Goal: Task Accomplishment & Management: Manage account settings

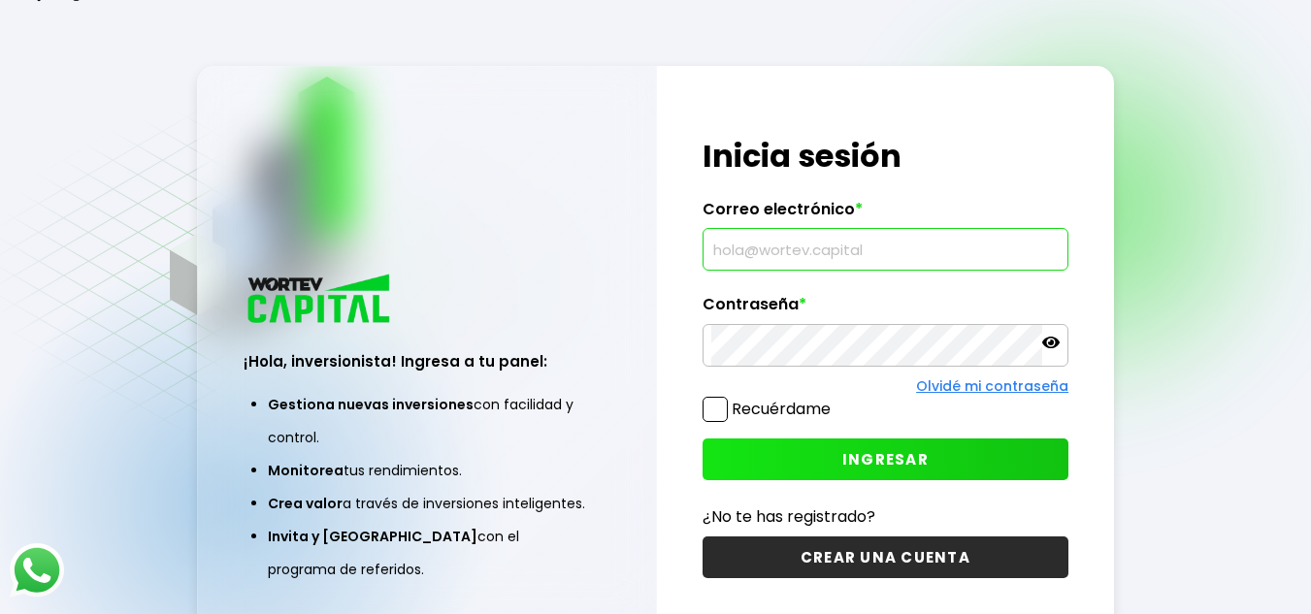
click at [768, 254] on input "text" at bounding box center [885, 249] width 348 height 41
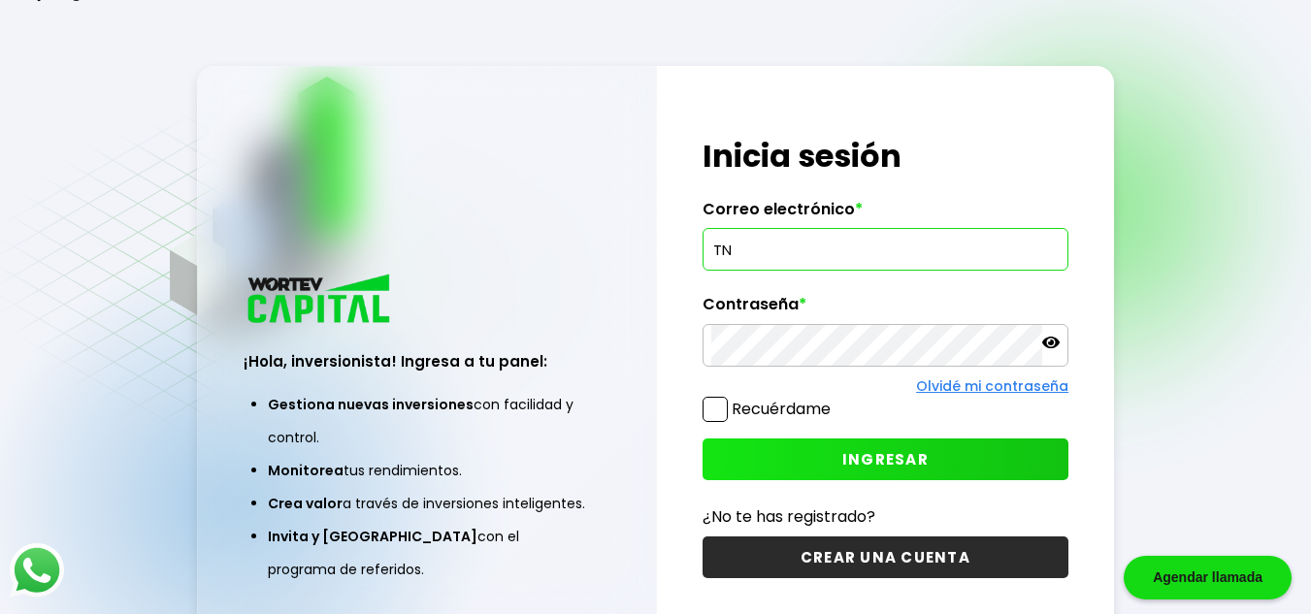
type input "T"
type input "[EMAIL_ADDRESS][DOMAIN_NAME]"
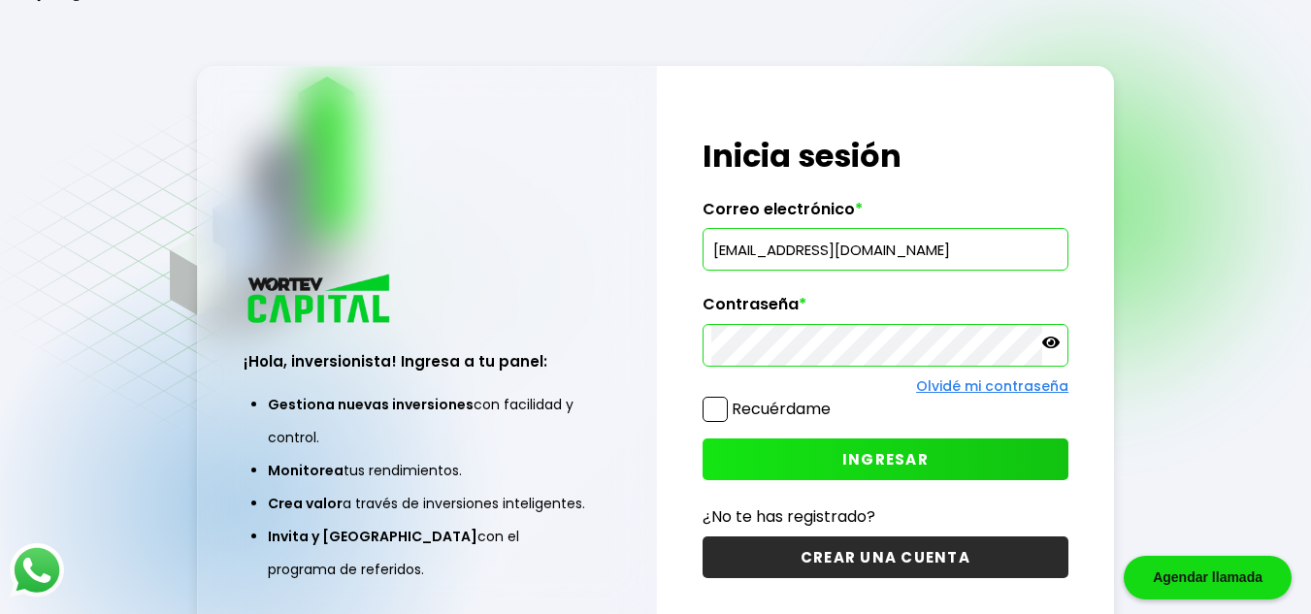
click at [825, 461] on button "INGRESAR" at bounding box center [885, 460] width 366 height 42
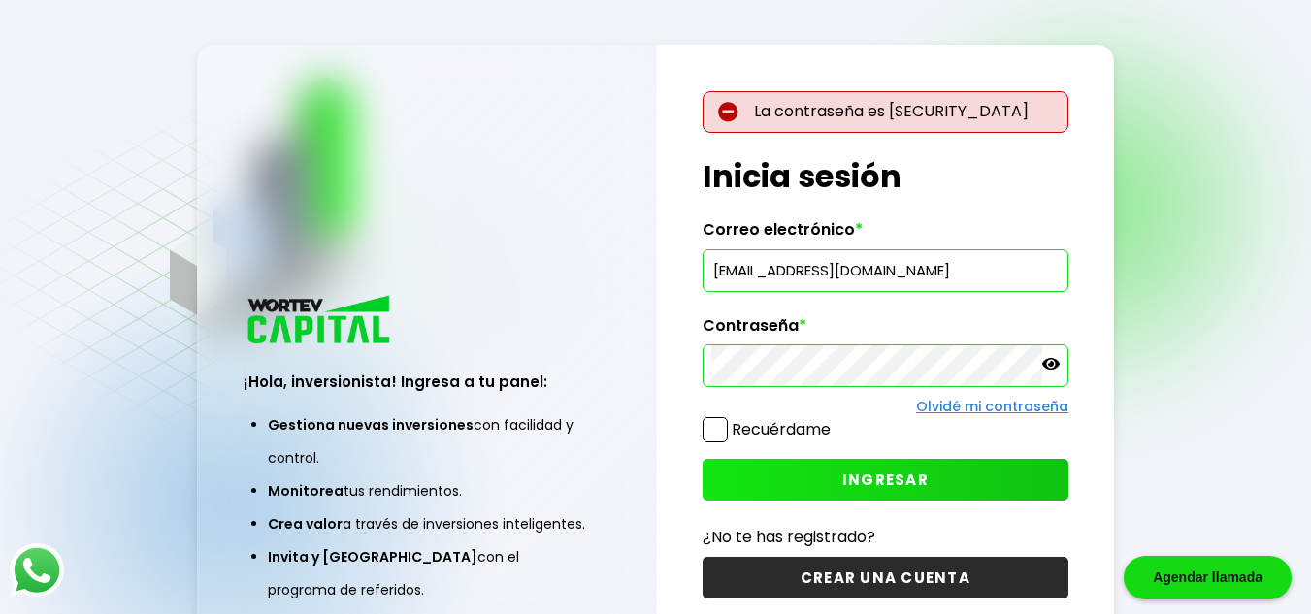
click at [1052, 363] on icon at bounding box center [1050, 364] width 17 height 12
click at [1053, 360] on icon at bounding box center [1050, 364] width 17 height 14
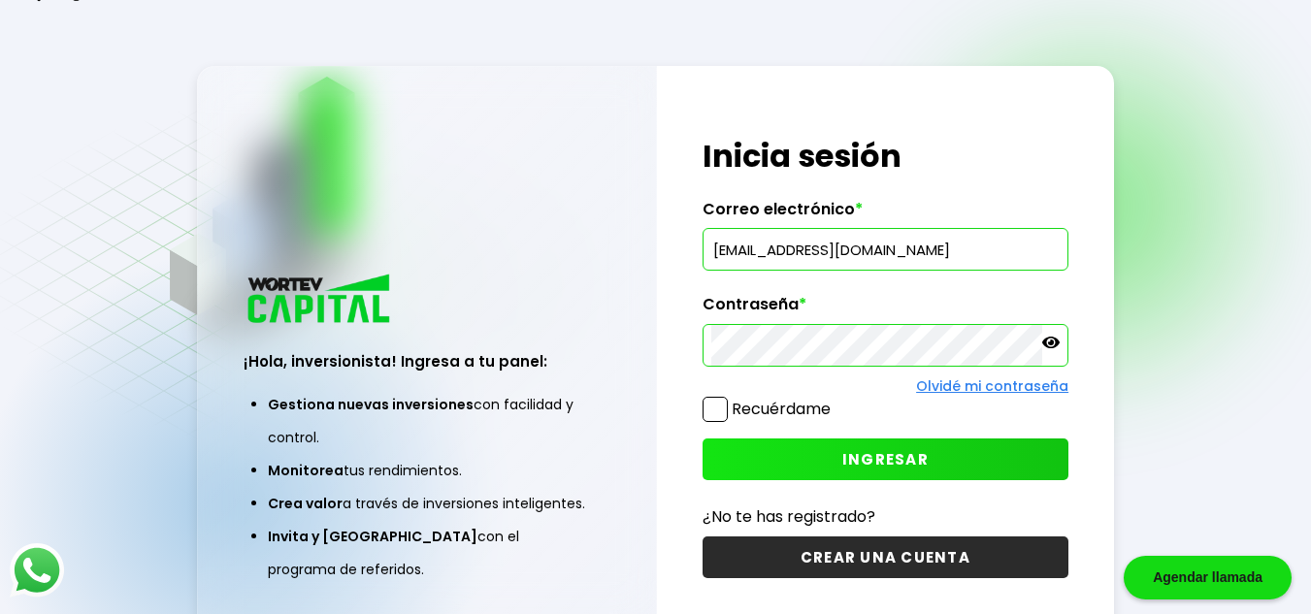
click at [839, 468] on button "INGRESAR" at bounding box center [885, 460] width 366 height 42
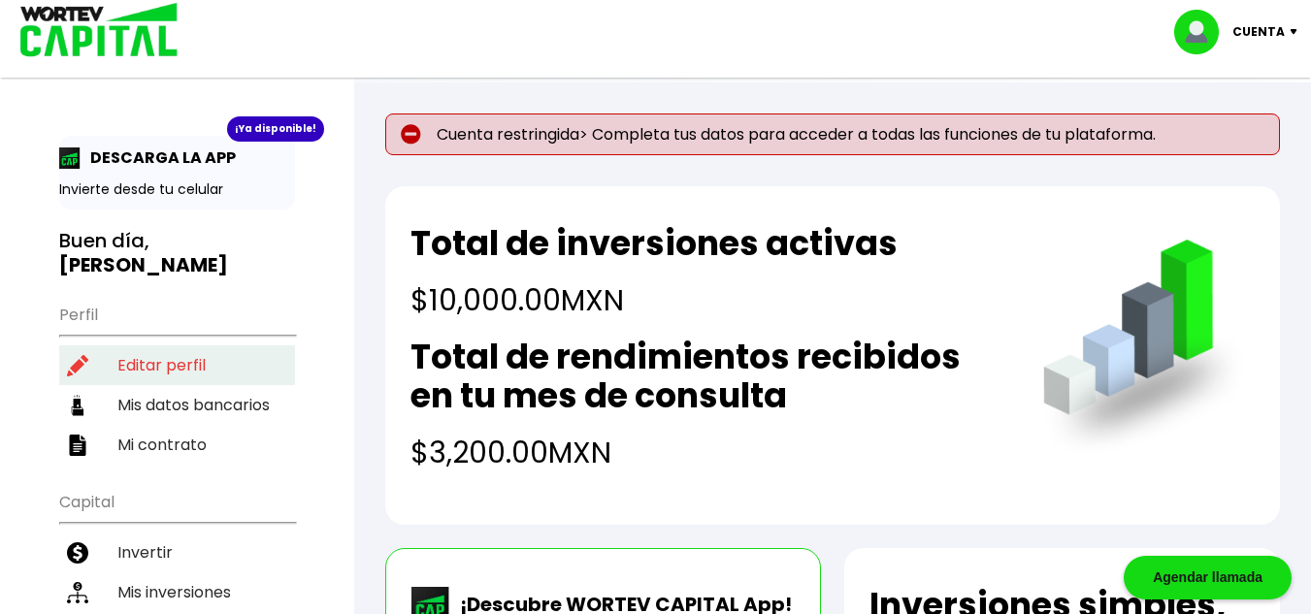
click at [180, 345] on li "Editar perfil" at bounding box center [177, 365] width 236 height 40
select select "Hombre"
select select "Licenciatura"
select select "NL"
select select "Santander"
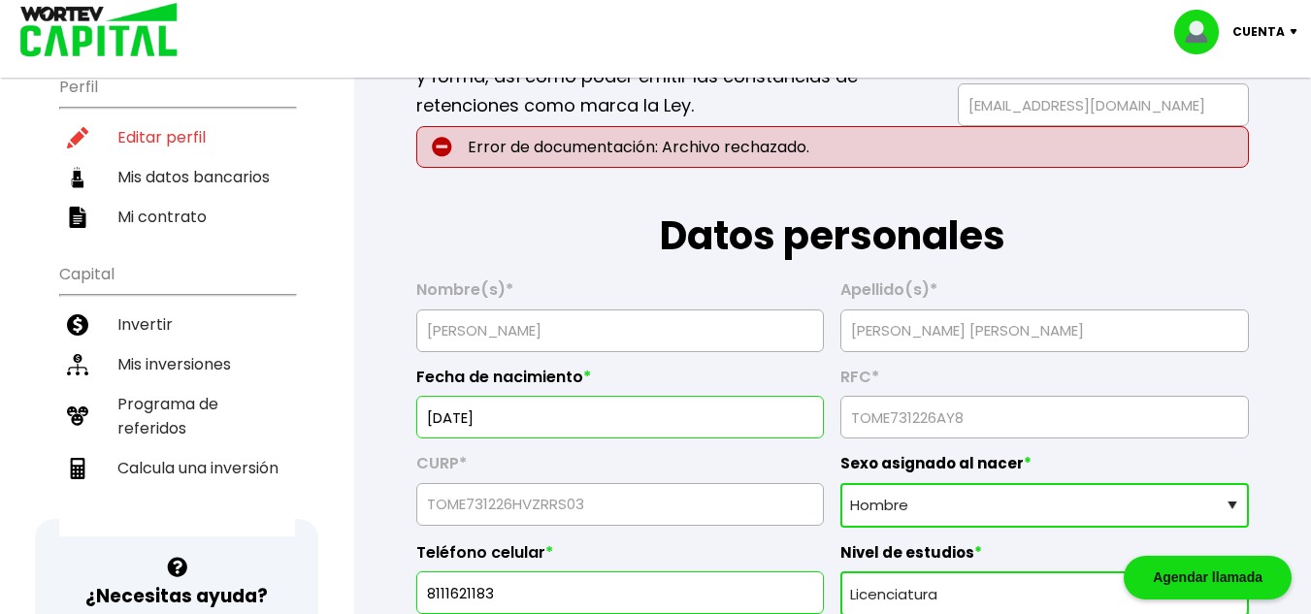
scroll to position [194, 0]
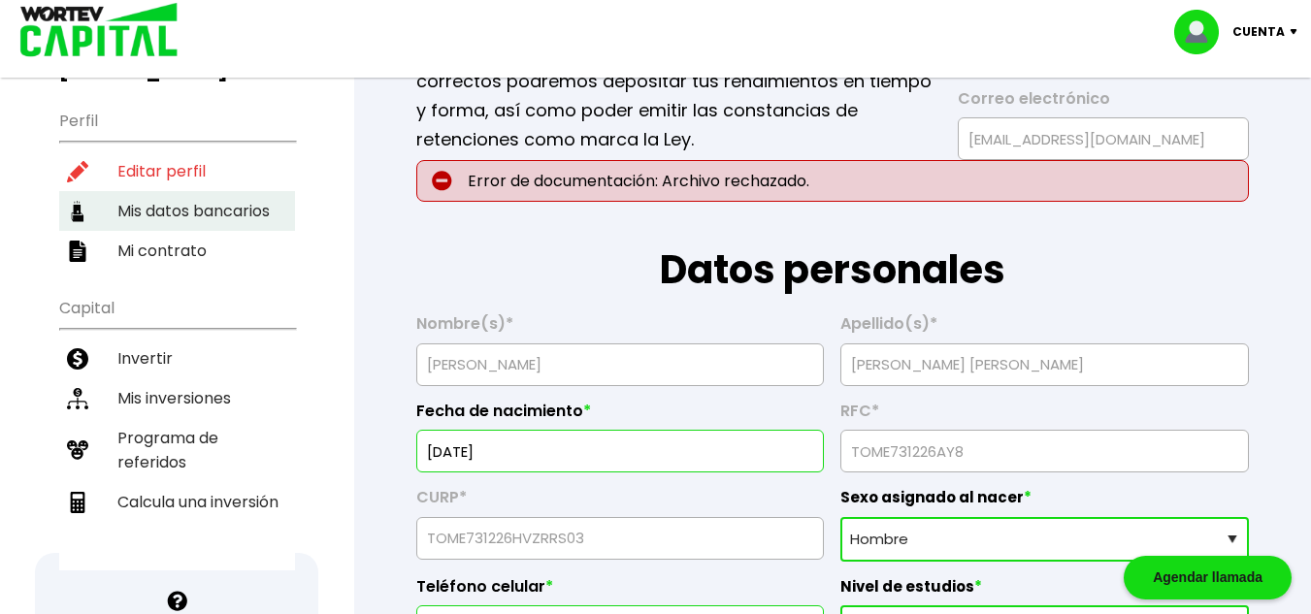
click at [213, 191] on li "Mis datos bancarios" at bounding box center [177, 211] width 236 height 40
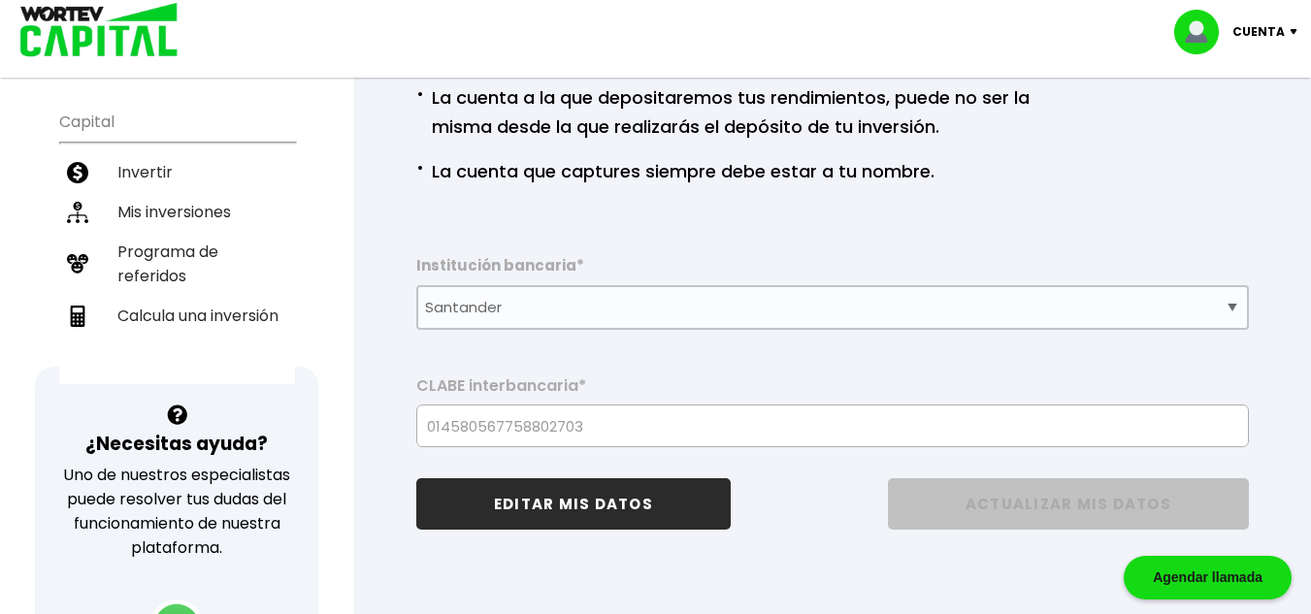
scroll to position [388, 0]
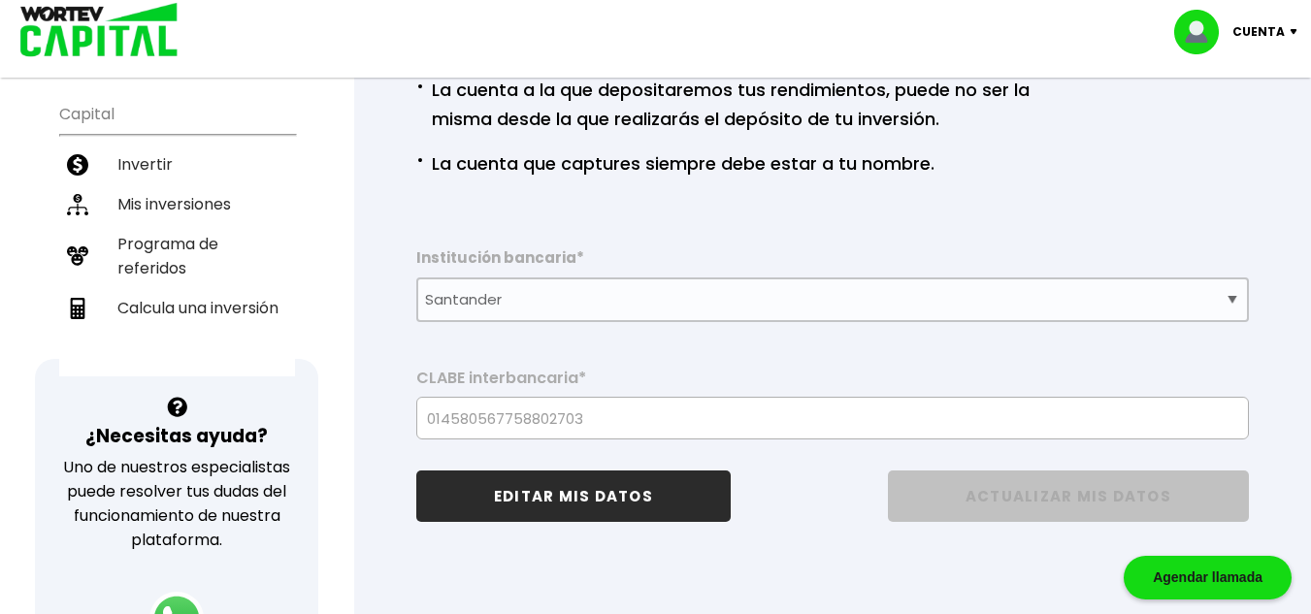
click at [701, 392] on label "[PERSON_NAME] interbancaria *" at bounding box center [832, 383] width 832 height 29
click at [633, 503] on button "EDITAR MIS DATOS" at bounding box center [573, 496] width 314 height 51
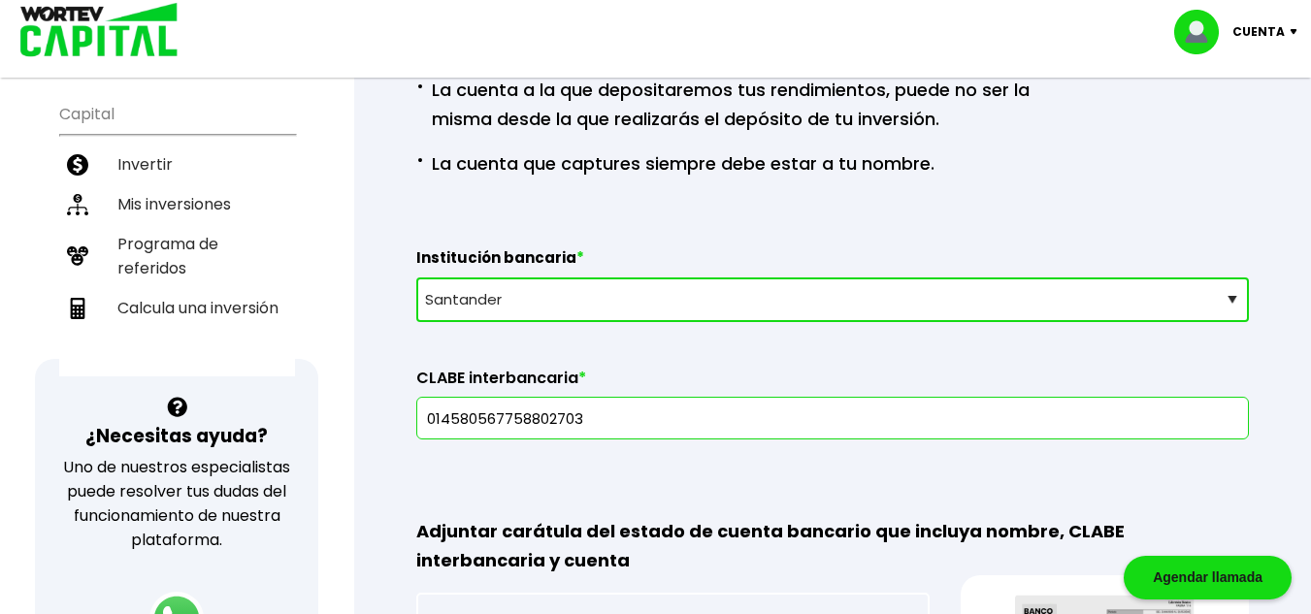
click at [605, 291] on select "Selecciona tu banco ABC Capital Actinver Afirme Albo ASP Banamex Banbajio Banco…" at bounding box center [832, 299] width 832 height 45
select select "BBVA Bancomer"
click at [416, 277] on select "Selecciona tu banco ABC Capital Actinver Afirme Albo ASP Banamex Banbajio Banco…" at bounding box center [832, 299] width 832 height 45
click at [540, 442] on div "Datos bancarios · Si necesitas cambiar la cuenta, [PERSON_NAME] hacerlo mínimo …" at bounding box center [832, 322] width 895 height 1060
click at [549, 424] on input "text" at bounding box center [832, 418] width 815 height 41
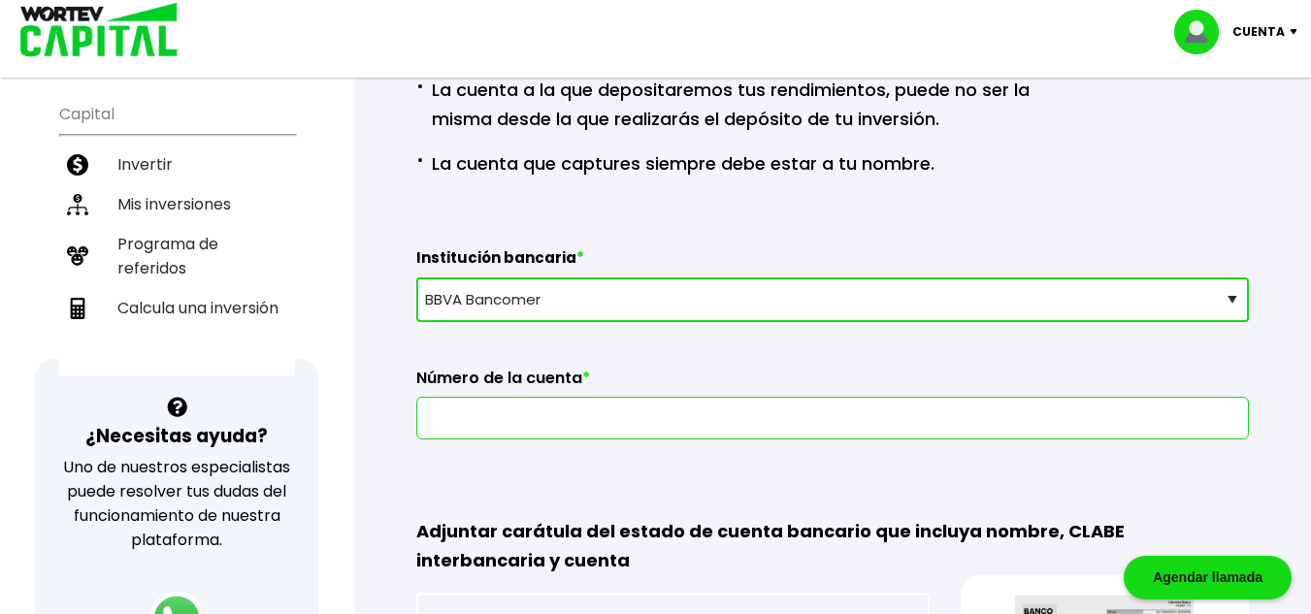
click at [550, 424] on input "text" at bounding box center [832, 418] width 815 height 41
click at [601, 420] on input "0125800151" at bounding box center [832, 418] width 815 height 41
type input "1515284000"
click at [587, 463] on div "Datos bancarios · Si necesitas cambiar la cuenta, [PERSON_NAME] hacerlo mínimo …" at bounding box center [832, 322] width 895 height 1060
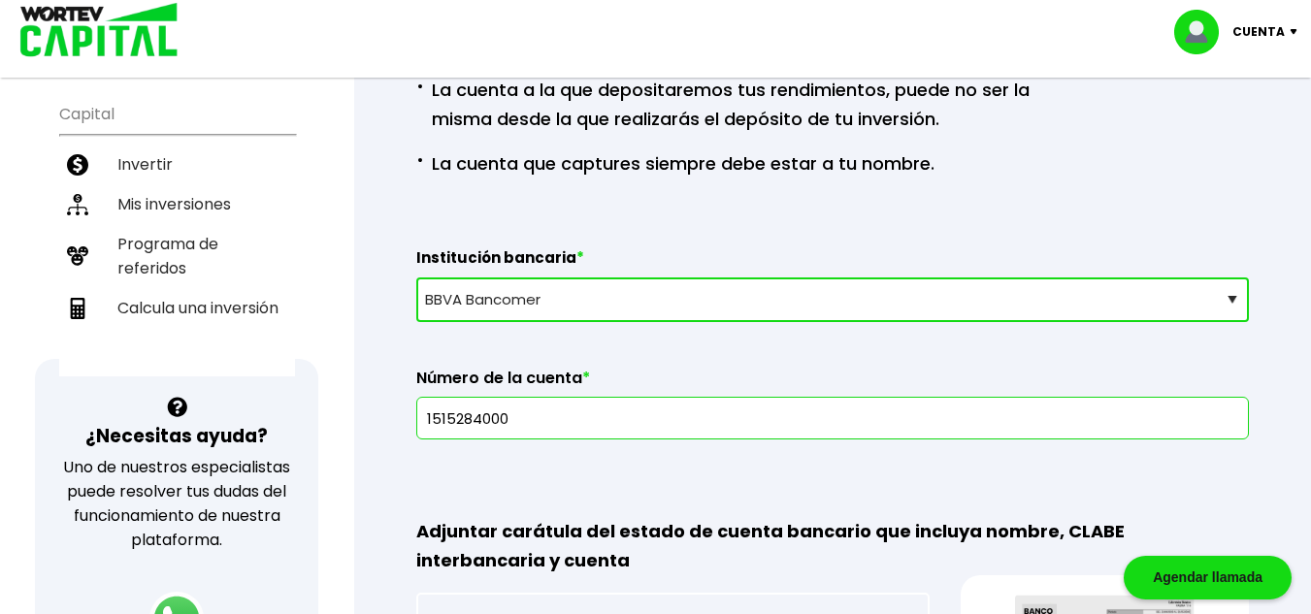
click at [569, 420] on input "1515284000" at bounding box center [832, 418] width 815 height 41
click at [567, 447] on div "Datos bancarios · Si necesitas cambiar la cuenta, [PERSON_NAME] hacerlo mínimo …" at bounding box center [832, 322] width 895 height 1060
click at [428, 415] on input "1515284000" at bounding box center [832, 418] width 815 height 41
click at [549, 490] on div "Adjuntar carátula del estado de cuenta bancario que incluya nombre, CLABE inter…" at bounding box center [832, 597] width 832 height 253
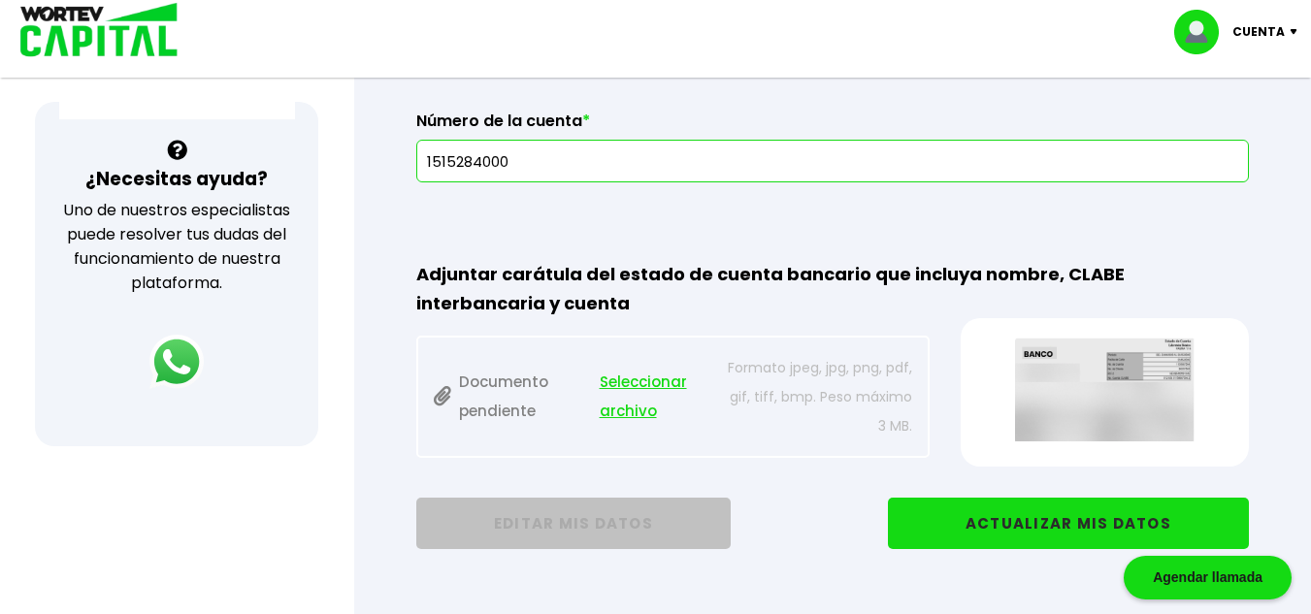
scroll to position [679, 0]
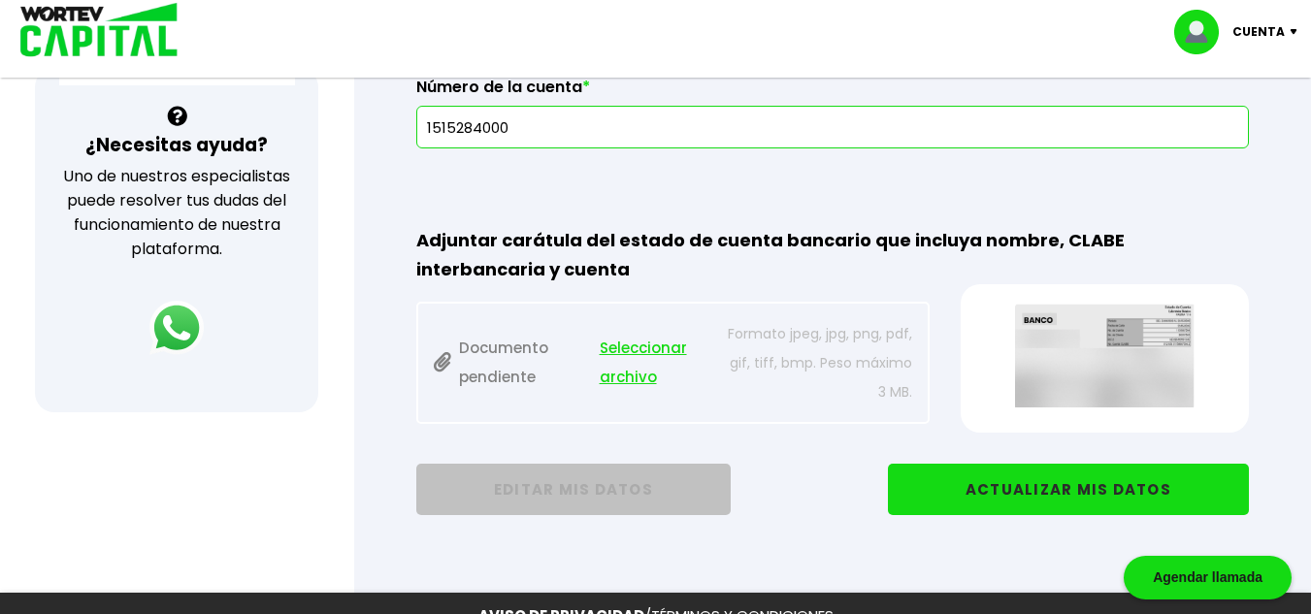
click at [638, 352] on span "Seleccionar archivo" at bounding box center [658, 363] width 116 height 58
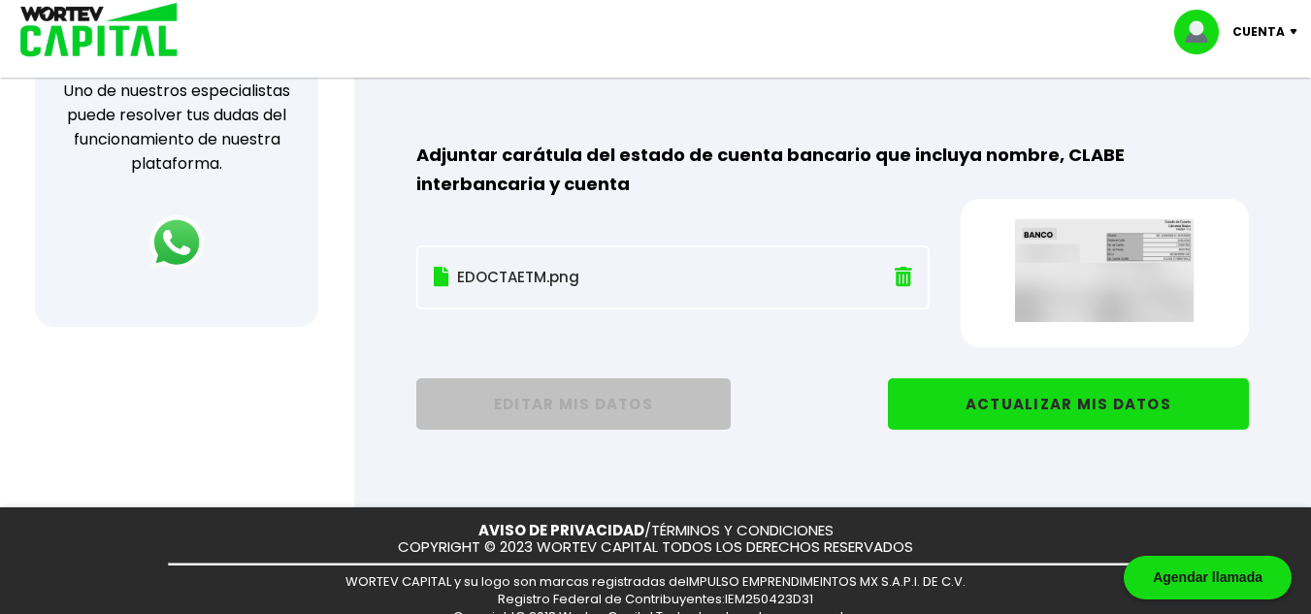
scroll to position [808, 0]
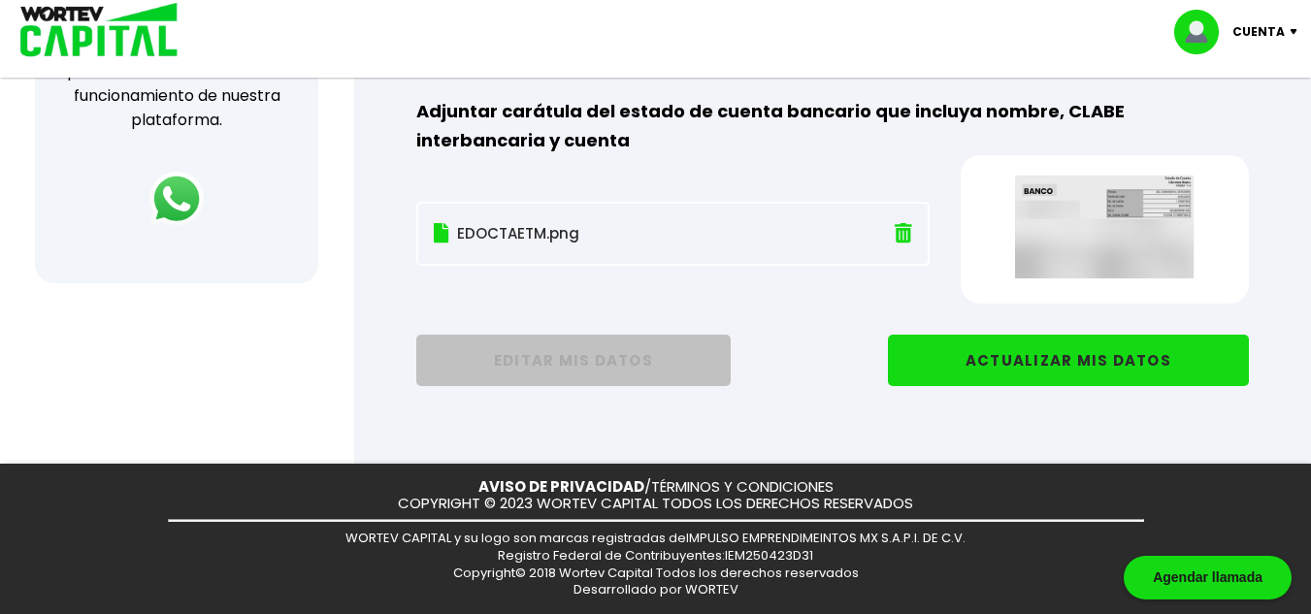
click at [1021, 364] on button "ACTUALIZAR MIS DATOS" at bounding box center [1068, 360] width 361 height 51
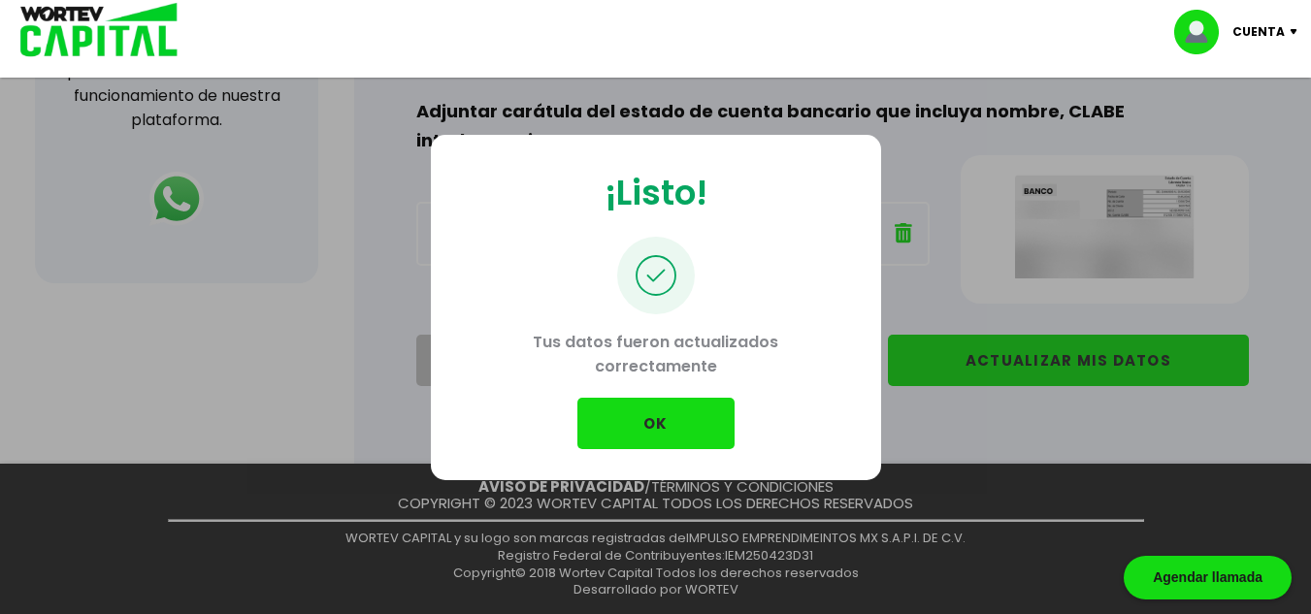
click at [674, 428] on button "OK" at bounding box center [655, 423] width 157 height 51
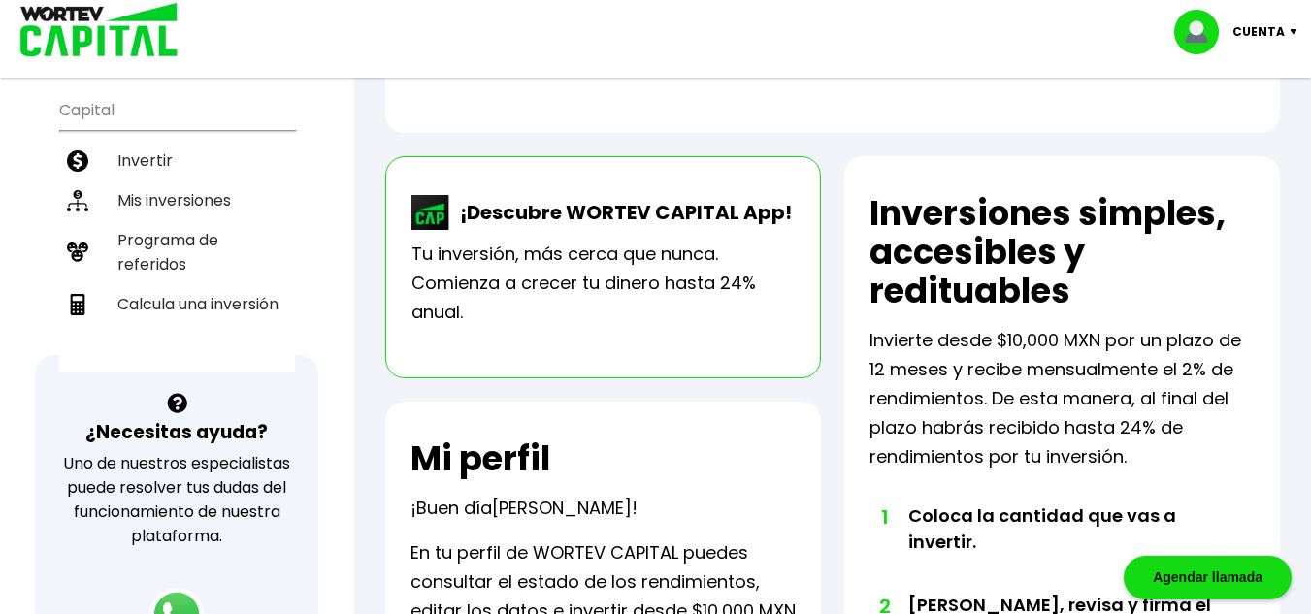
scroll to position [247, 0]
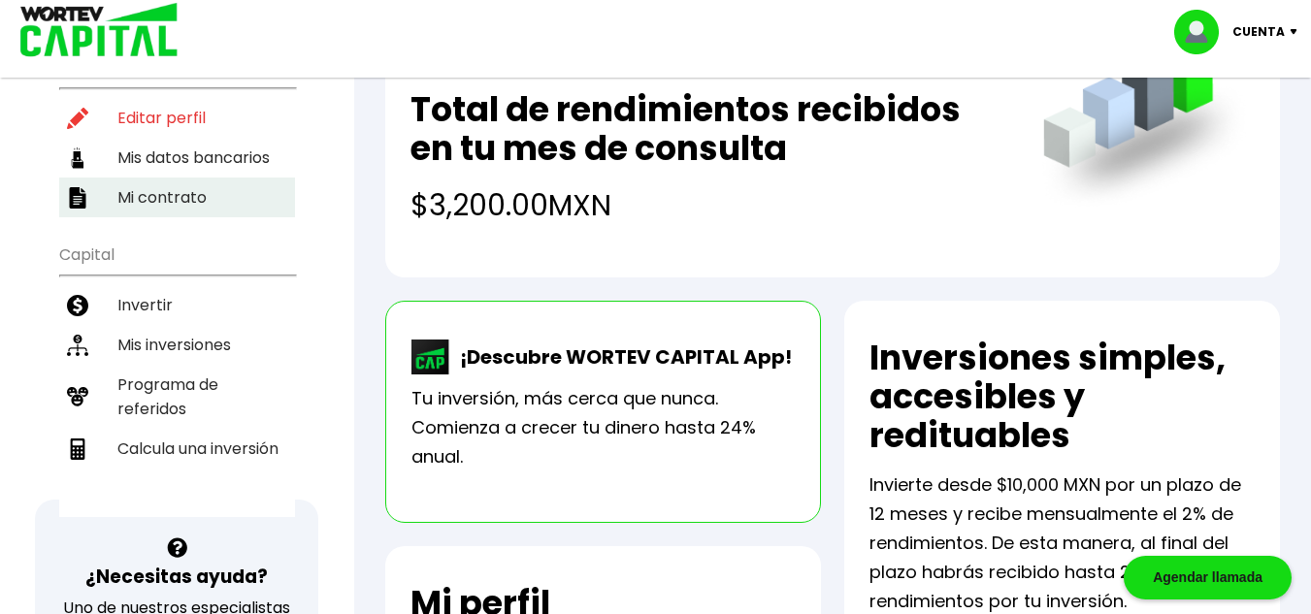
click at [164, 178] on li "Mi contrato" at bounding box center [177, 198] width 236 height 40
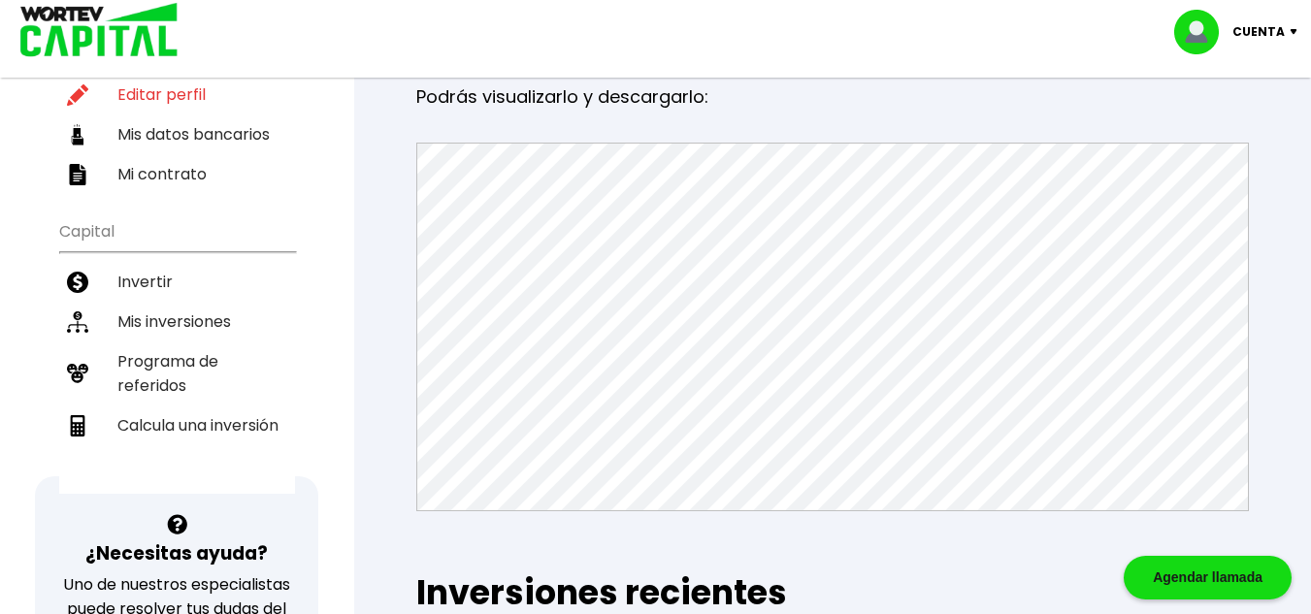
scroll to position [291, 0]
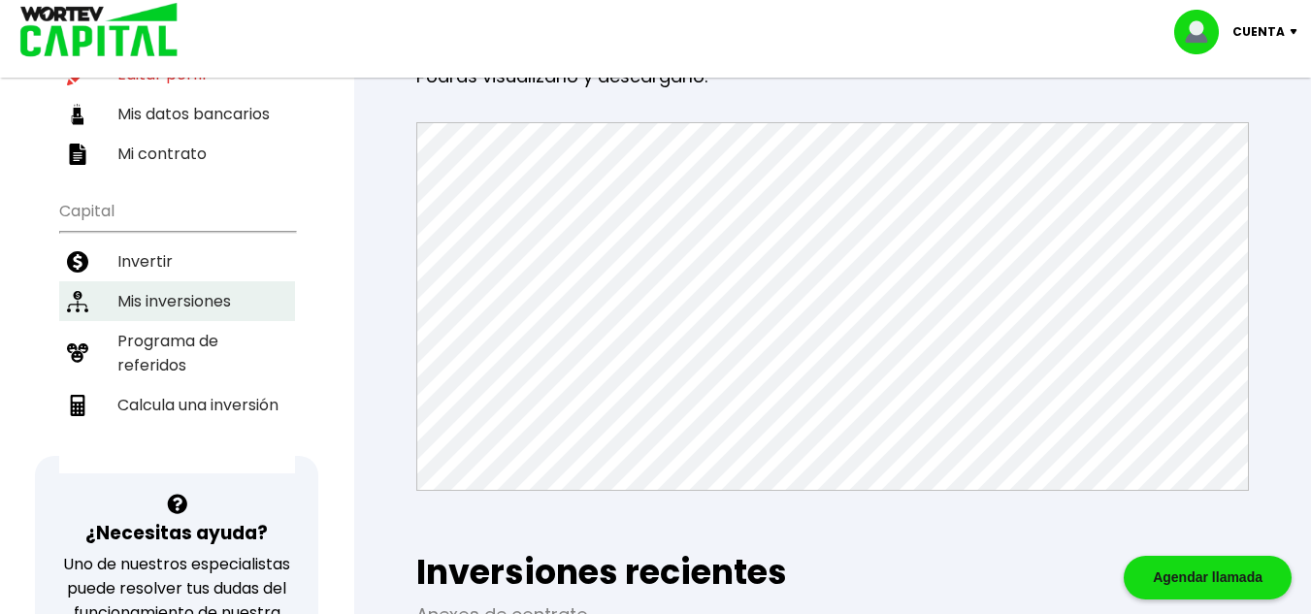
click at [177, 281] on li "Mis inversiones" at bounding box center [177, 301] width 236 height 40
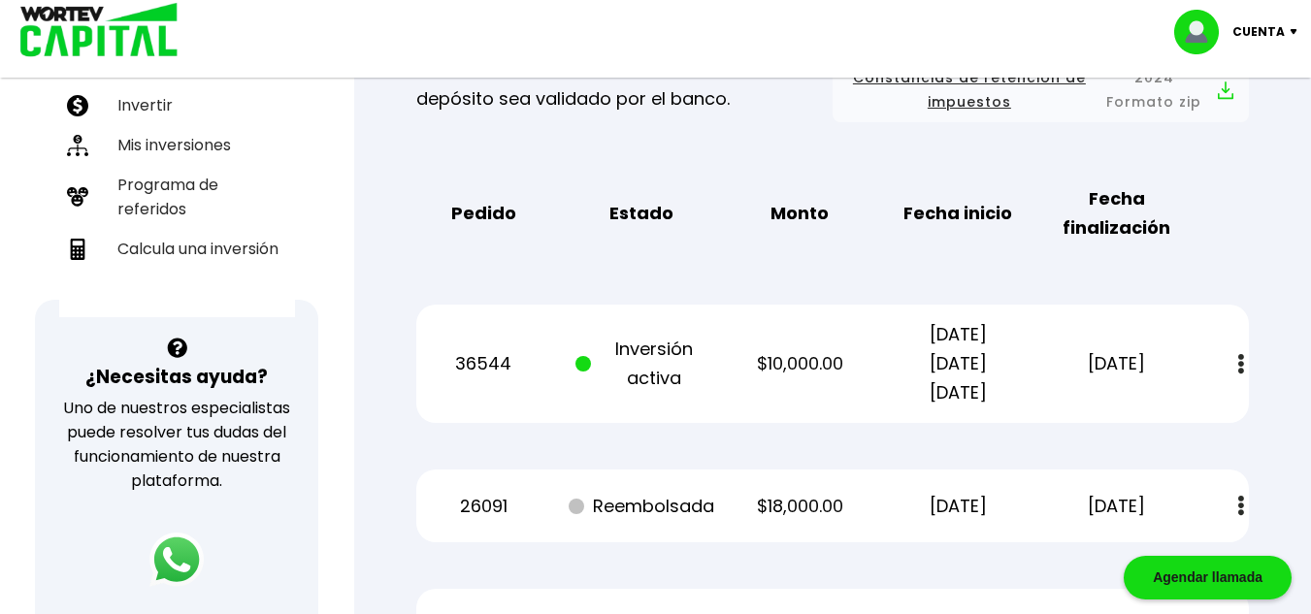
scroll to position [485, 0]
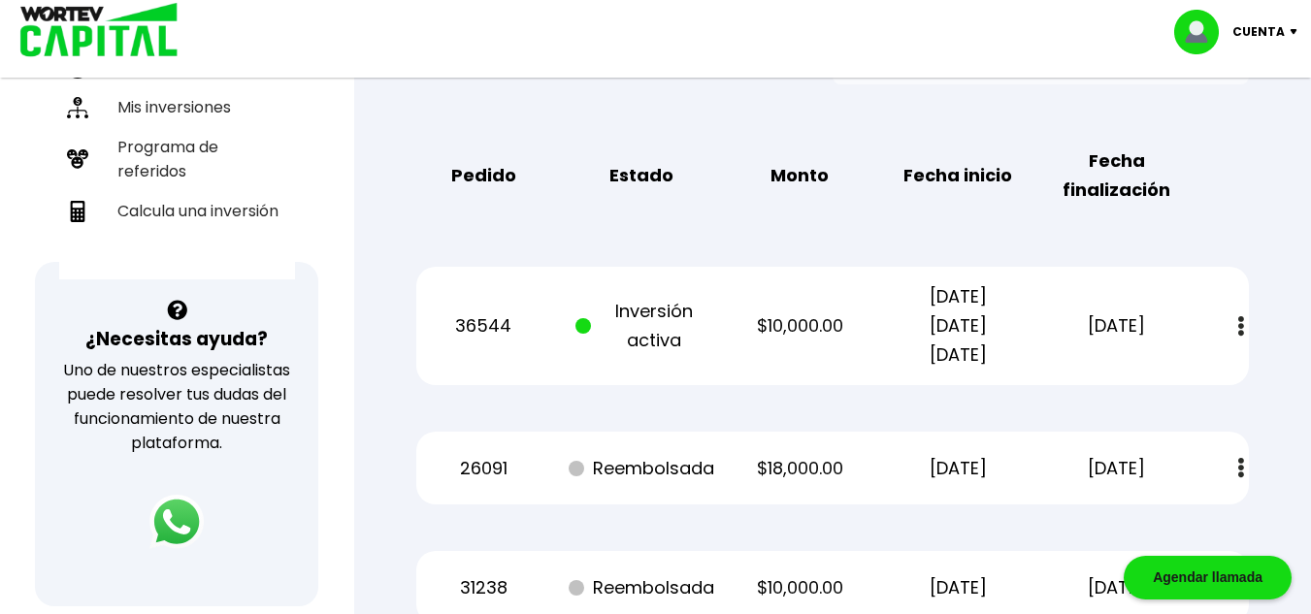
click at [931, 331] on p "[DATE] [DATE] [DATE]" at bounding box center [958, 325] width 133 height 87
click at [949, 333] on p "[DATE] [DATE] [DATE]" at bounding box center [958, 325] width 133 height 87
click at [966, 303] on p "[DATE] [DATE] [DATE]" at bounding box center [958, 325] width 133 height 87
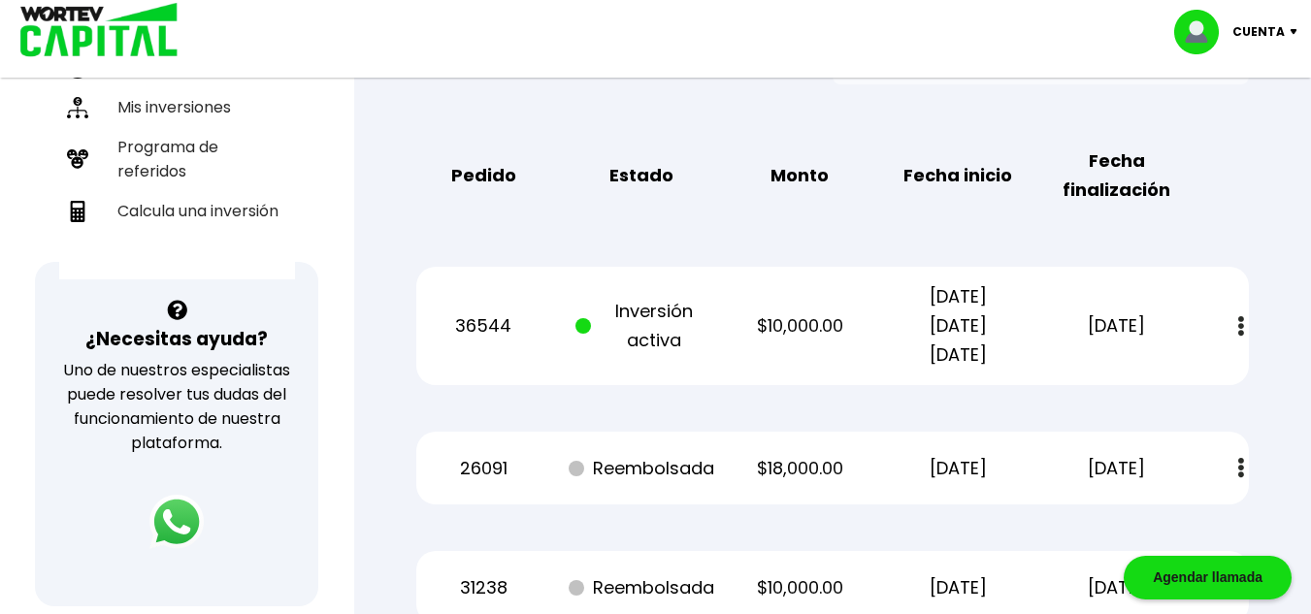
click at [966, 302] on p "[DATE] [DATE] [DATE]" at bounding box center [958, 325] width 133 height 87
click at [966, 301] on p "[DATE] [DATE] [DATE]" at bounding box center [958, 325] width 133 height 87
click at [966, 329] on p "[DATE] [DATE] [DATE]" at bounding box center [958, 325] width 133 height 87
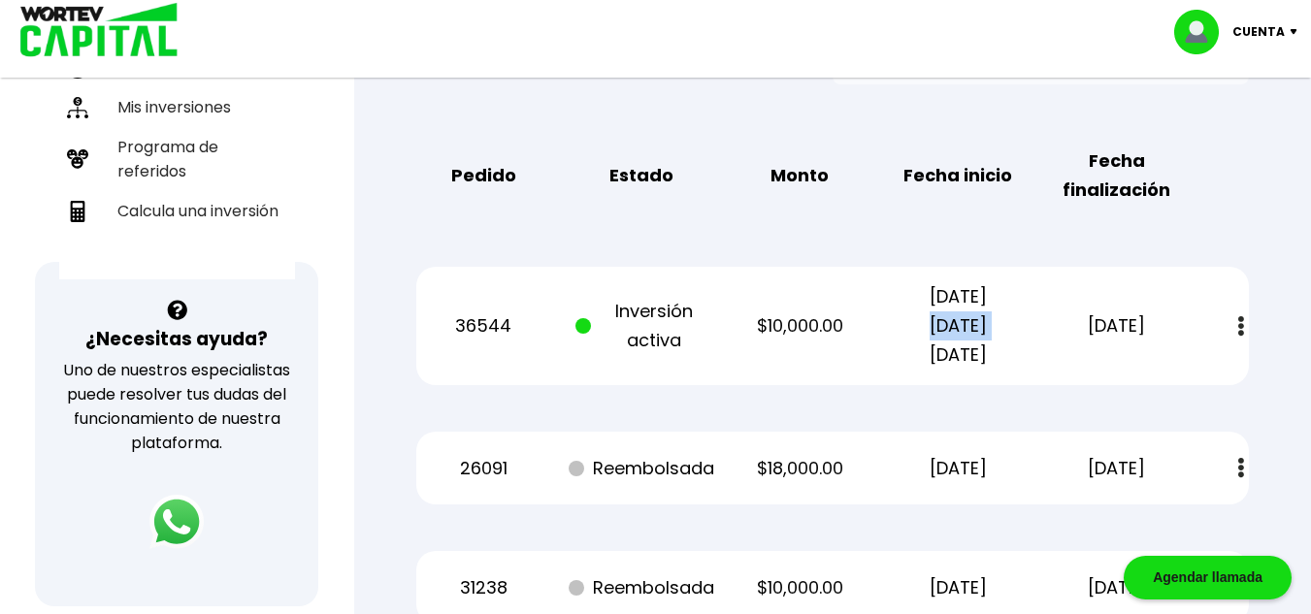
click at [977, 330] on p "[DATE] [DATE] [DATE]" at bounding box center [958, 325] width 133 height 87
click at [987, 352] on p "[DATE] [DATE] [DATE]" at bounding box center [958, 325] width 133 height 87
click at [1088, 325] on p "[DATE]" at bounding box center [1116, 325] width 133 height 29
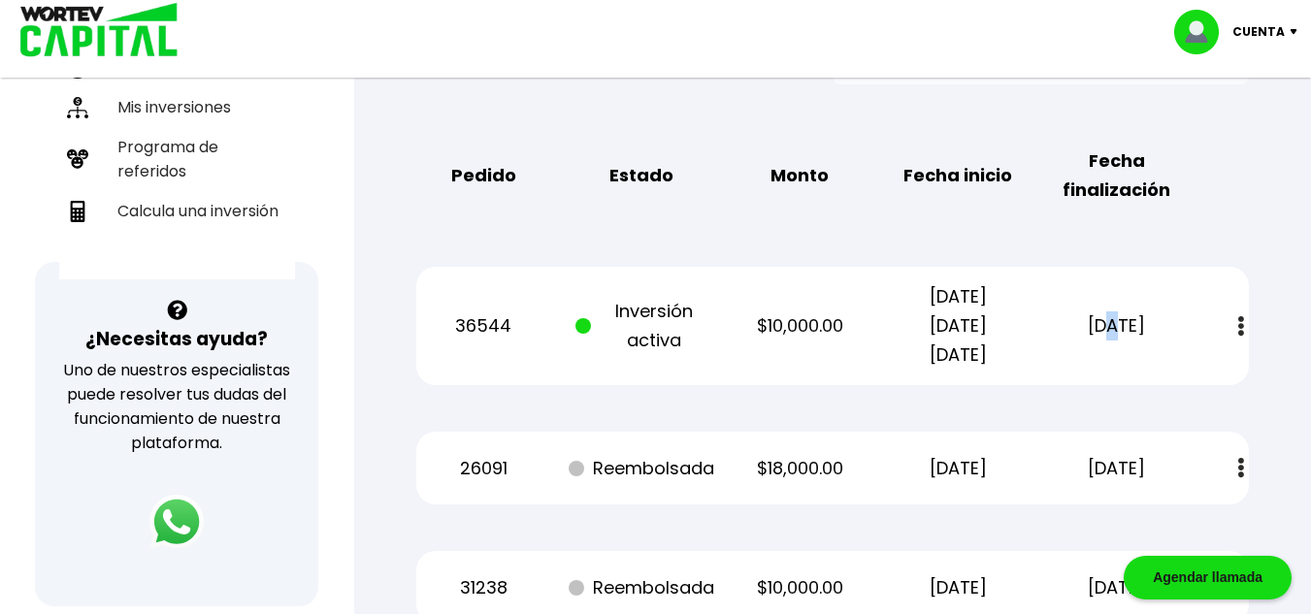
click at [1088, 325] on p "[DATE]" at bounding box center [1116, 325] width 133 height 29
click at [1069, 362] on div "36544 Inversión activa $10,000.00 [DATE] [DATE] [DATE] [DATE] Estado de cuenta" at bounding box center [832, 326] width 832 height 118
click at [1124, 351] on div "36544 Inversión activa $10,000.00 [DATE] [DATE] [DATE] [DATE] Estado de cuenta" at bounding box center [832, 326] width 832 height 118
click at [1128, 333] on p "[DATE]" at bounding box center [1116, 325] width 133 height 29
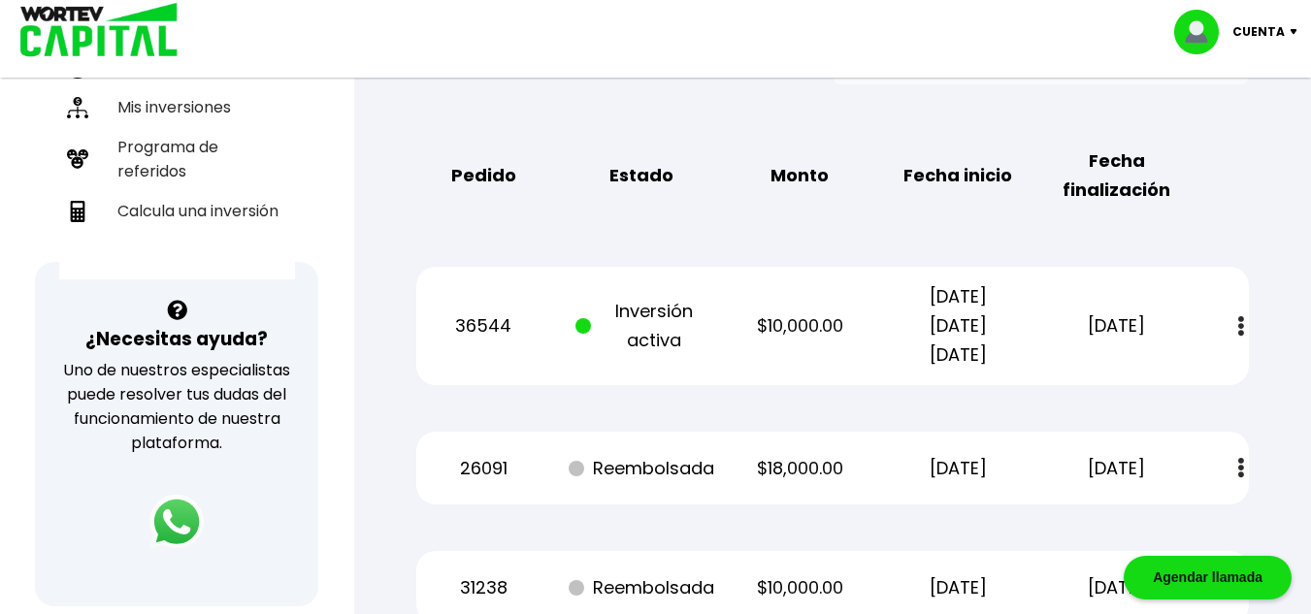
click at [1128, 329] on p "[DATE]" at bounding box center [1116, 325] width 133 height 29
click at [1114, 364] on div "36544 Inversión activa $10,000.00 [DATE] [DATE] [DATE] [DATE] Estado de cuenta" at bounding box center [832, 326] width 832 height 118
click at [1102, 321] on p "[DATE]" at bounding box center [1116, 325] width 133 height 29
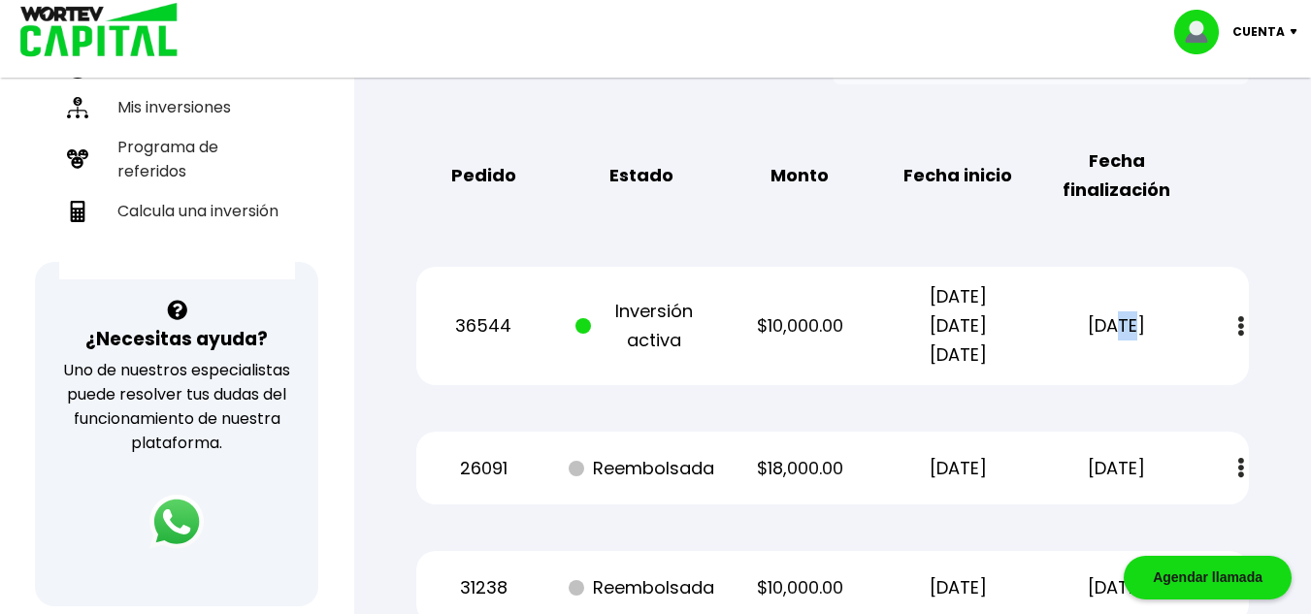
click at [1102, 321] on p "[DATE]" at bounding box center [1116, 325] width 133 height 29
click at [1099, 366] on div "36544 Inversión activa $10,000.00 [DATE] [DATE] [DATE] [DATE] Estado de cuenta" at bounding box center [832, 326] width 832 height 118
click at [938, 359] on p "[DATE] [DATE] [DATE]" at bounding box center [958, 325] width 133 height 87
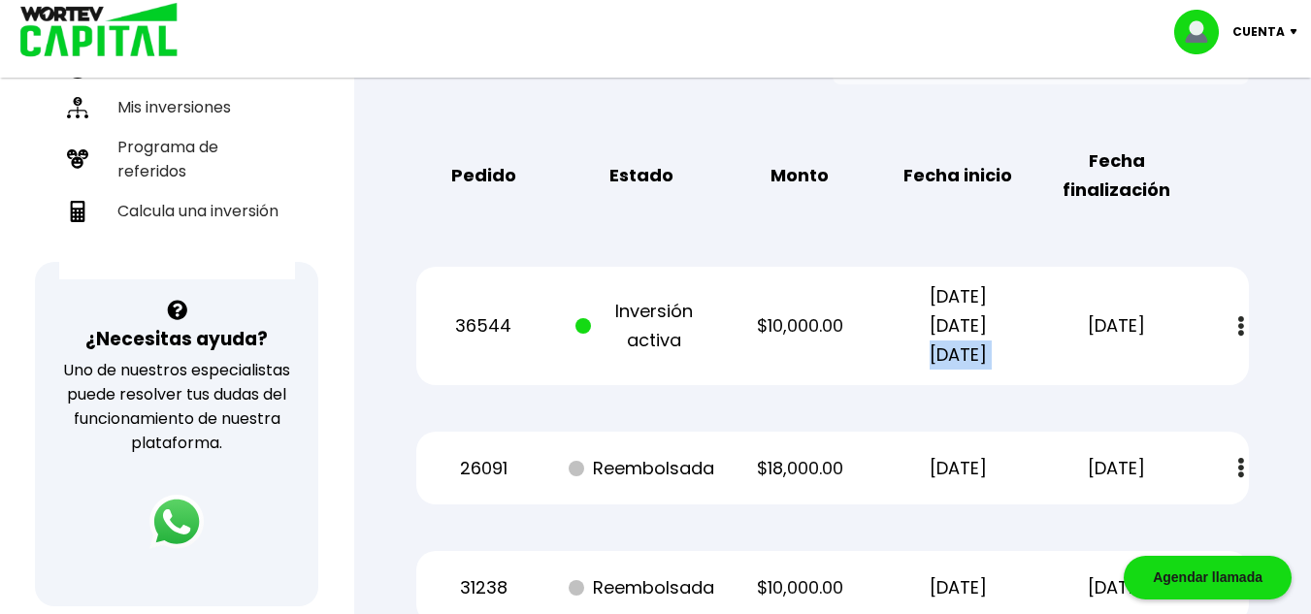
click at [938, 359] on p "[DATE] [DATE] [DATE]" at bounding box center [958, 325] width 133 height 87
click at [962, 296] on p "[DATE] [DATE] [DATE]" at bounding box center [958, 325] width 133 height 87
click at [986, 294] on p "[DATE] [DATE] [DATE]" at bounding box center [958, 325] width 133 height 87
click at [991, 300] on p "[DATE] [DATE] [DATE]" at bounding box center [958, 325] width 133 height 87
click at [1009, 335] on p "[DATE] [DATE] [DATE]" at bounding box center [958, 325] width 133 height 87
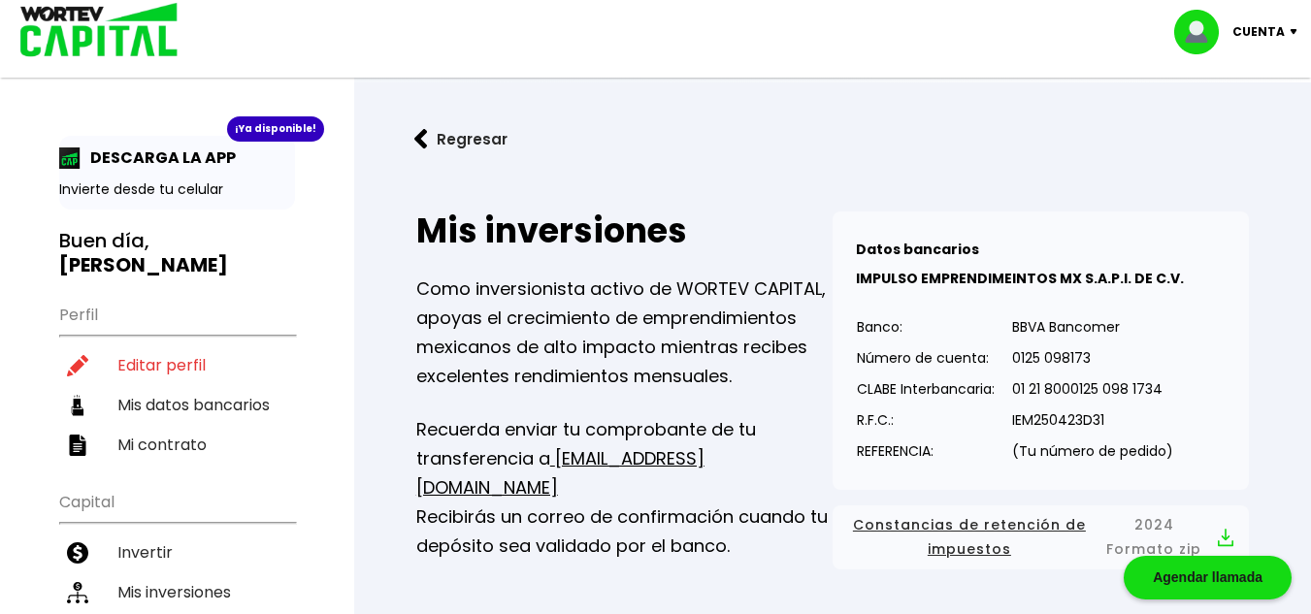
scroll to position [0, 0]
click at [1283, 28] on p "Cuenta" at bounding box center [1258, 31] width 52 height 29
click at [1231, 131] on li "Cerrar sesión" at bounding box center [1237, 130] width 155 height 40
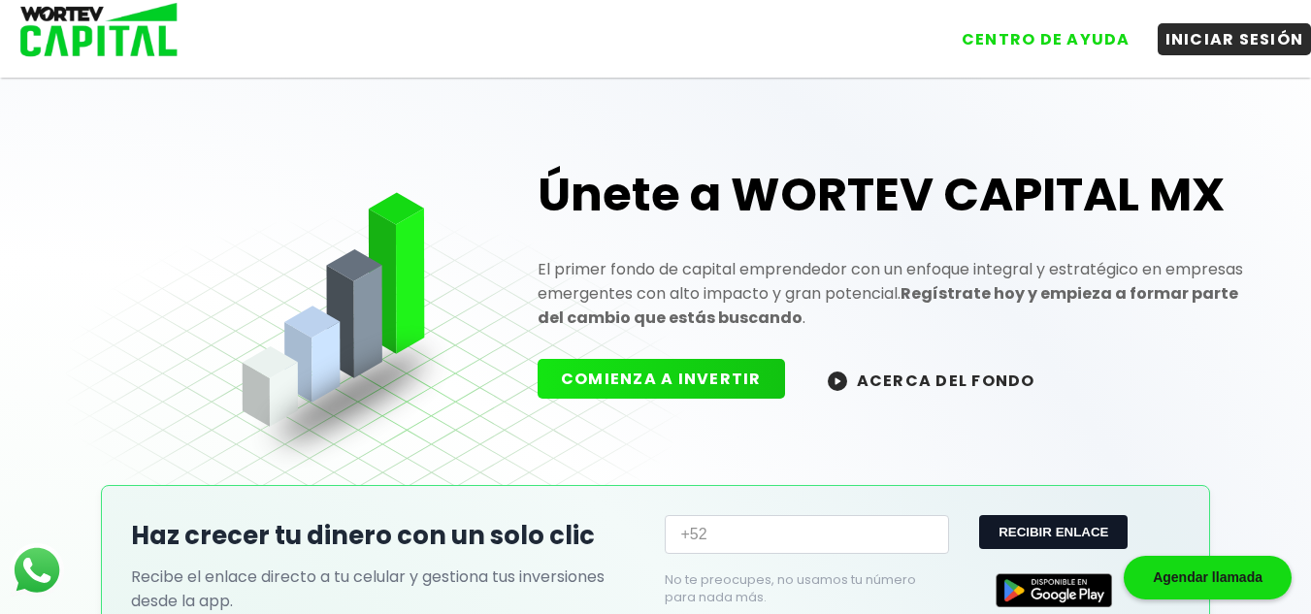
click at [1232, 131] on div "Únete a WORTEV CAPITAL MX El primer fondo de capital emprendedor con un enfoque…" at bounding box center [891, 267] width 747 height 307
click at [1238, 131] on div "Únete a WORTEV CAPITAL MX El primer fondo de capital emprendedor con un enfoque…" at bounding box center [891, 267] width 747 height 307
click at [1186, 43] on button "INICIAR SESIÓN" at bounding box center [1234, 35] width 154 height 32
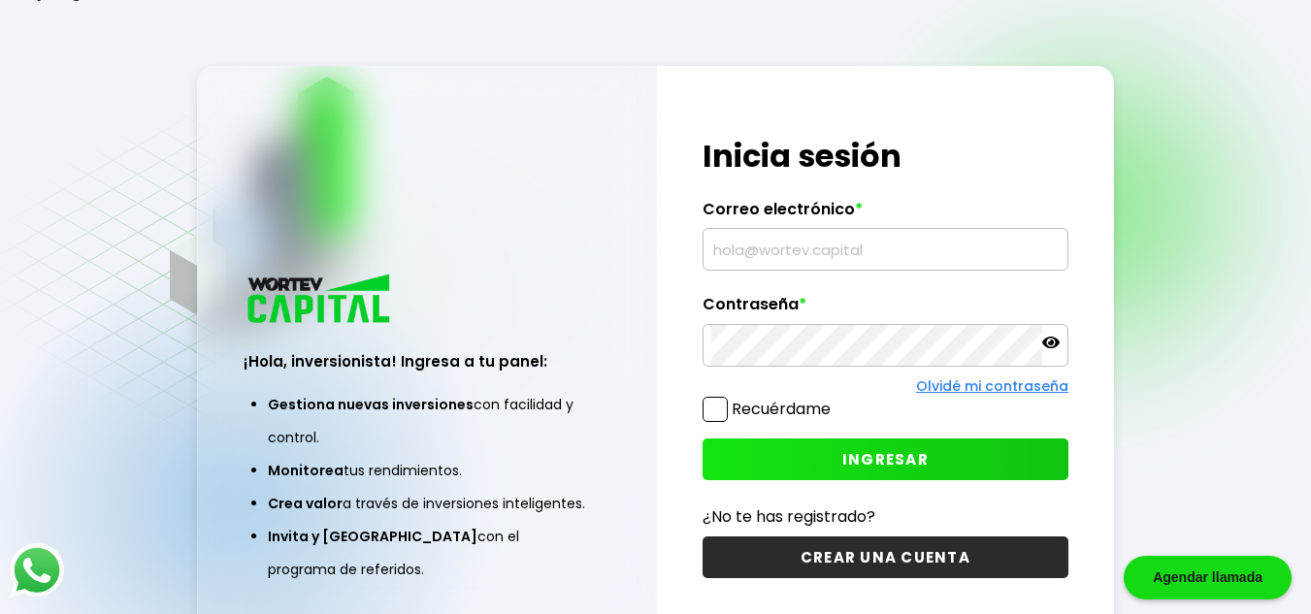
click at [752, 265] on input "text" at bounding box center [885, 249] width 348 height 41
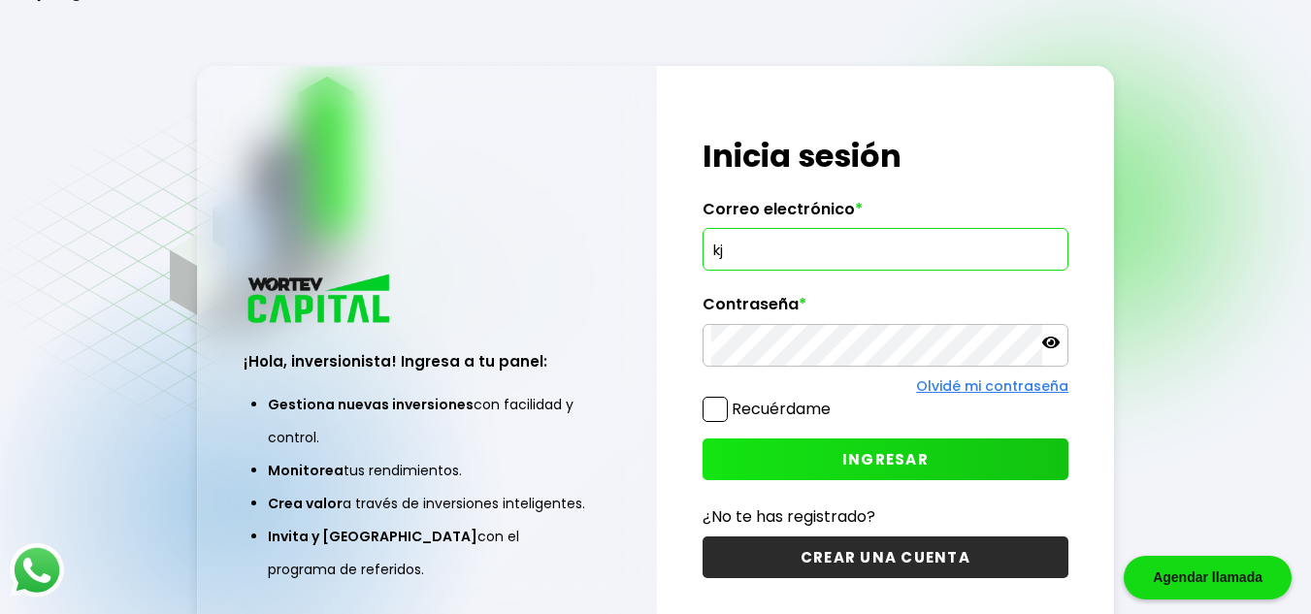
type input "k"
type input "[EMAIL_ADDRESS][DOMAIN_NAME]"
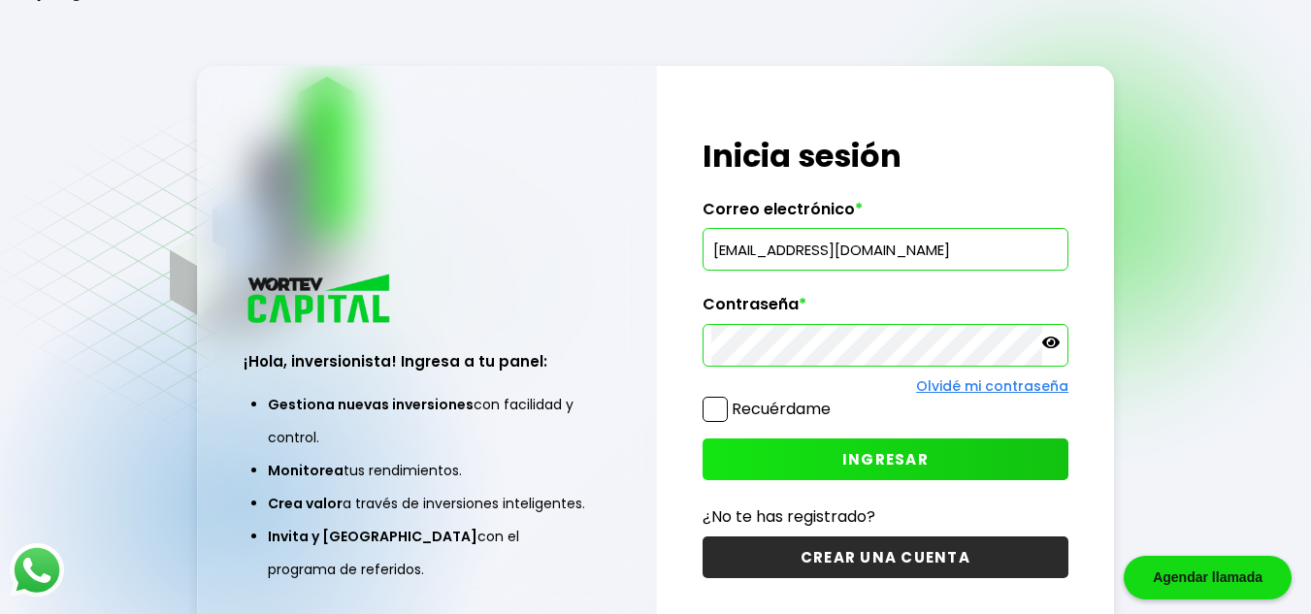
click at [865, 481] on div "¡Hola, inversionista! Ingresa tus credenciales para iniciar sesión Inicia sesió…" at bounding box center [886, 357] width 458 height 582
click at [873, 467] on span "INGRESAR" at bounding box center [885, 459] width 86 height 20
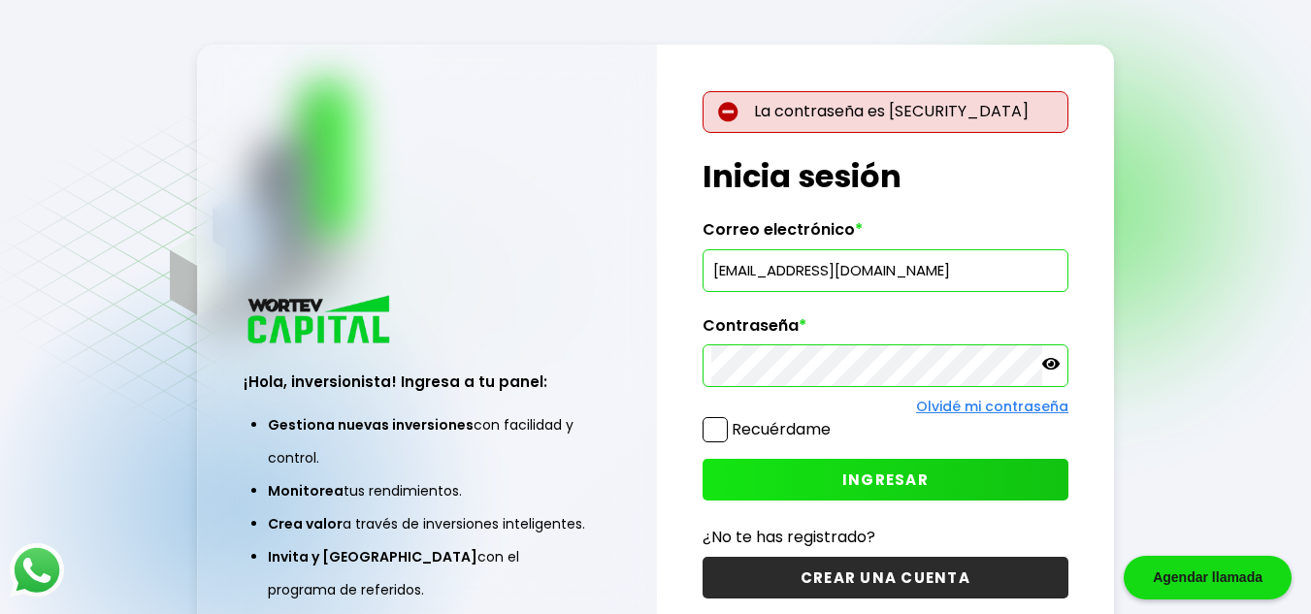
click at [1047, 365] on icon at bounding box center [1050, 363] width 17 height 17
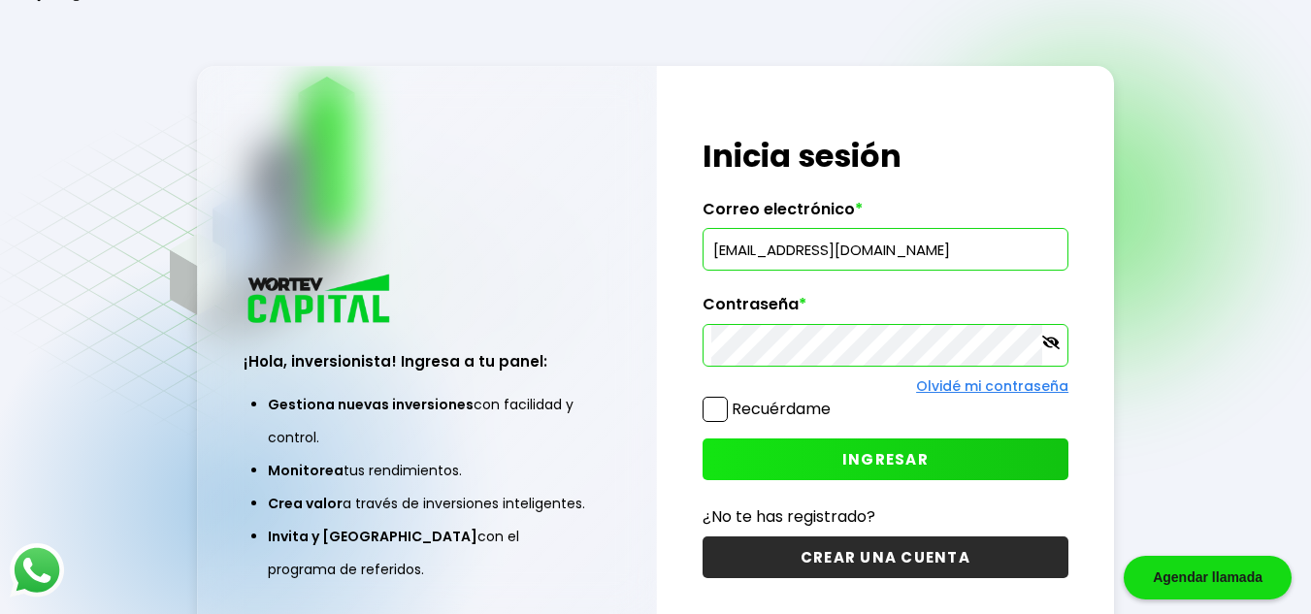
click at [930, 472] on button "INGRESAR" at bounding box center [885, 460] width 366 height 42
click at [890, 462] on span "INGRESAR" at bounding box center [885, 459] width 86 height 20
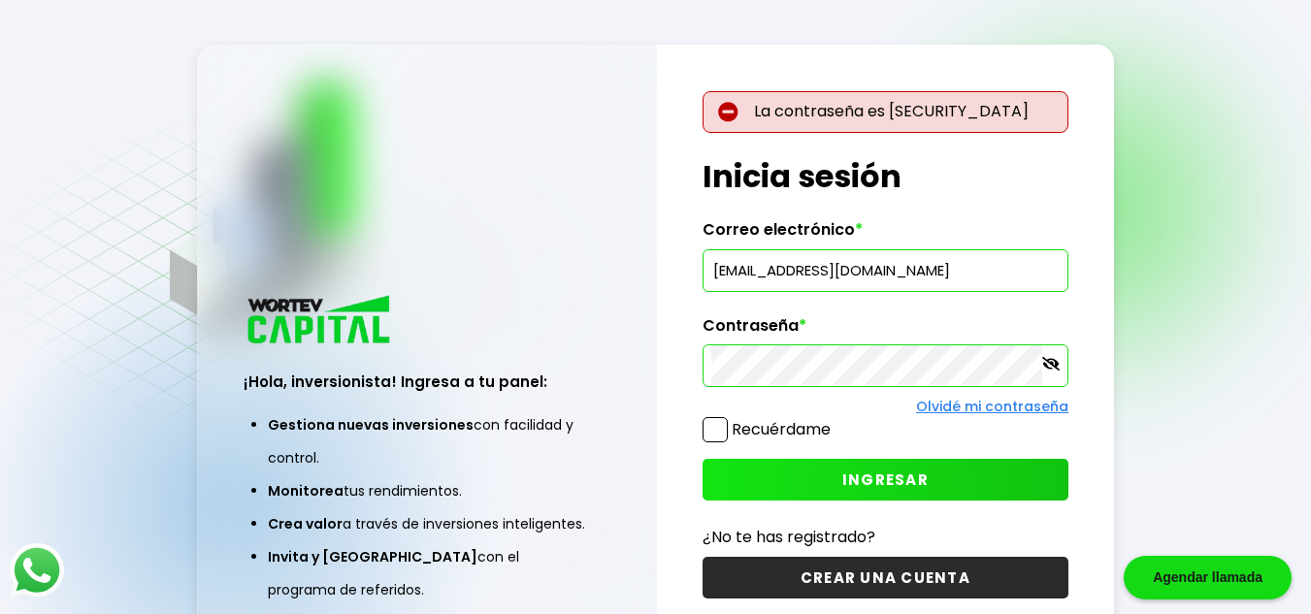
click at [891, 487] on span "INGRESAR" at bounding box center [885, 480] width 86 height 20
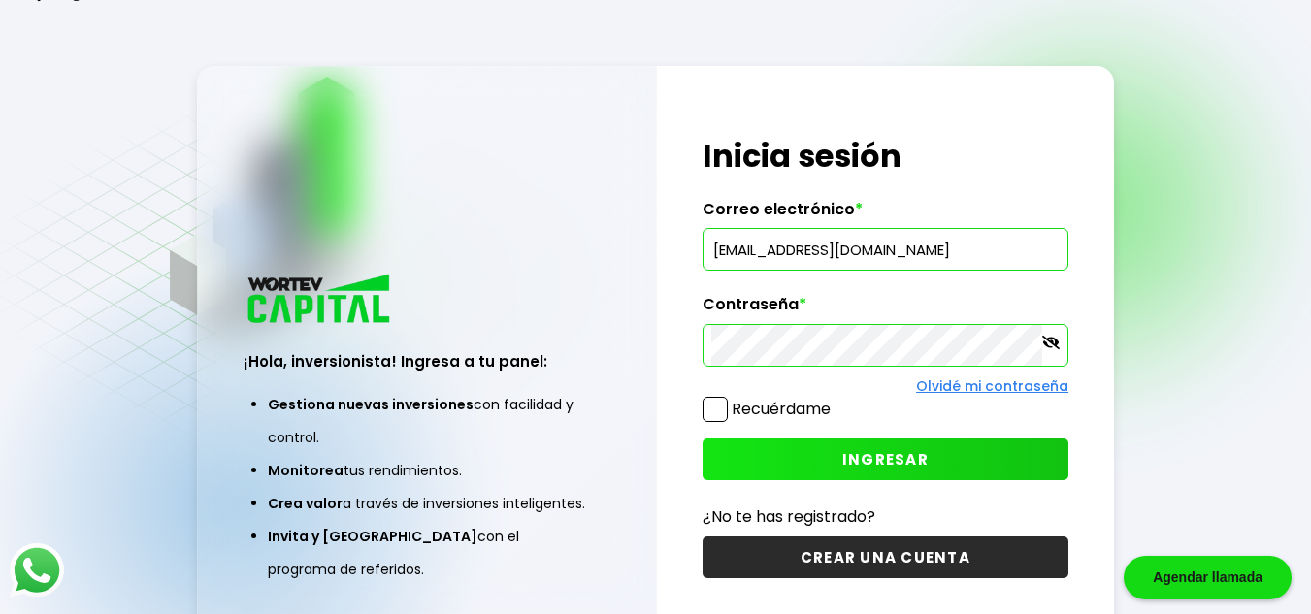
click at [737, 248] on input "[EMAIL_ADDRESS][DOMAIN_NAME]" at bounding box center [885, 249] width 348 height 41
click at [1005, 386] on link "Olvidé mi contraseña" at bounding box center [992, 385] width 152 height 19
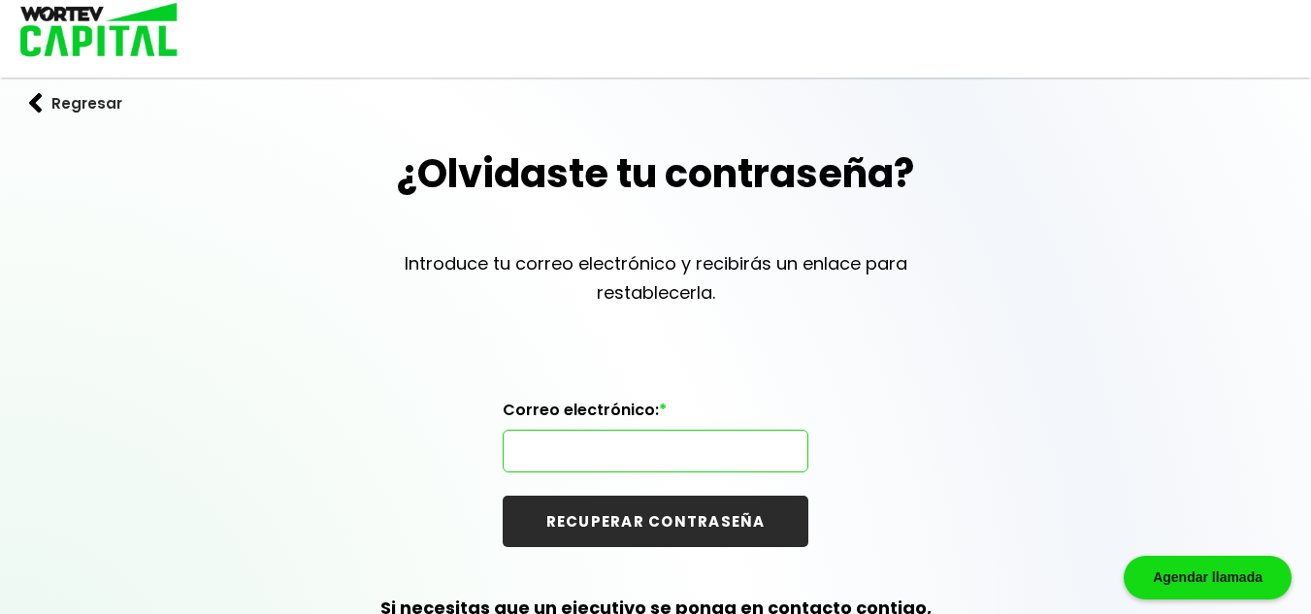
click at [588, 459] on input "text" at bounding box center [655, 451] width 288 height 41
type input "[EMAIL_ADDRESS][DOMAIN_NAME]"
click at [617, 527] on button "RECUPERAR CONTRASEÑA" at bounding box center [656, 521] width 306 height 51
